Goal: Navigation & Orientation: Find specific page/section

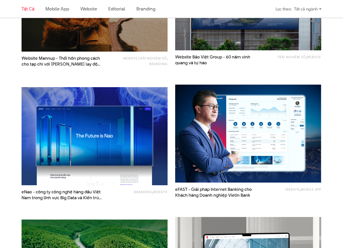
scroll to position [498, 0]
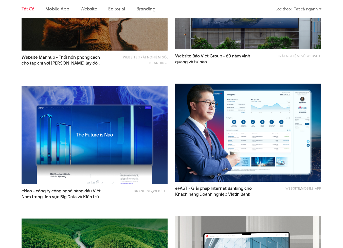
click at [196, 130] on img at bounding box center [248, 133] width 161 height 108
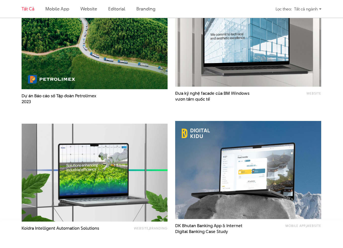
scroll to position [833, 0]
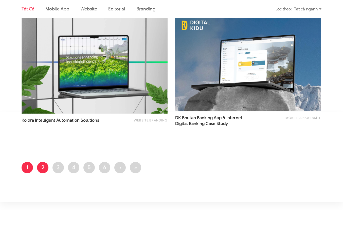
click at [41, 168] on link "Trang 2" at bounding box center [42, 167] width 11 height 11
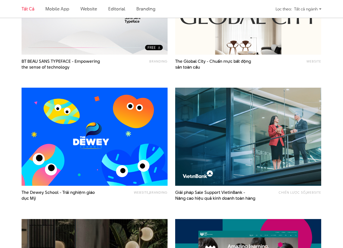
scroll to position [299, 0]
